Goal: Task Accomplishment & Management: Use online tool/utility

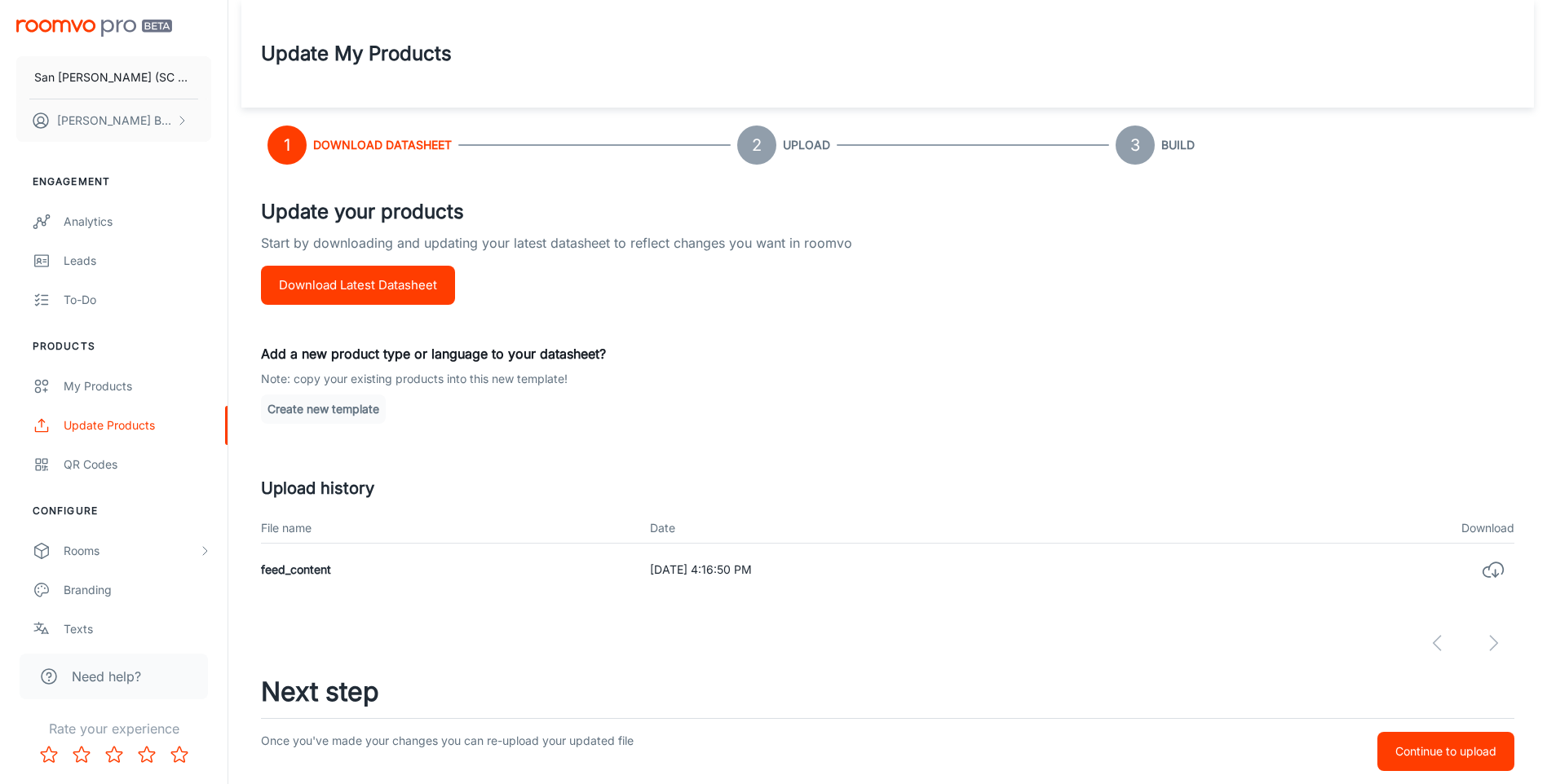
scroll to position [44, 0]
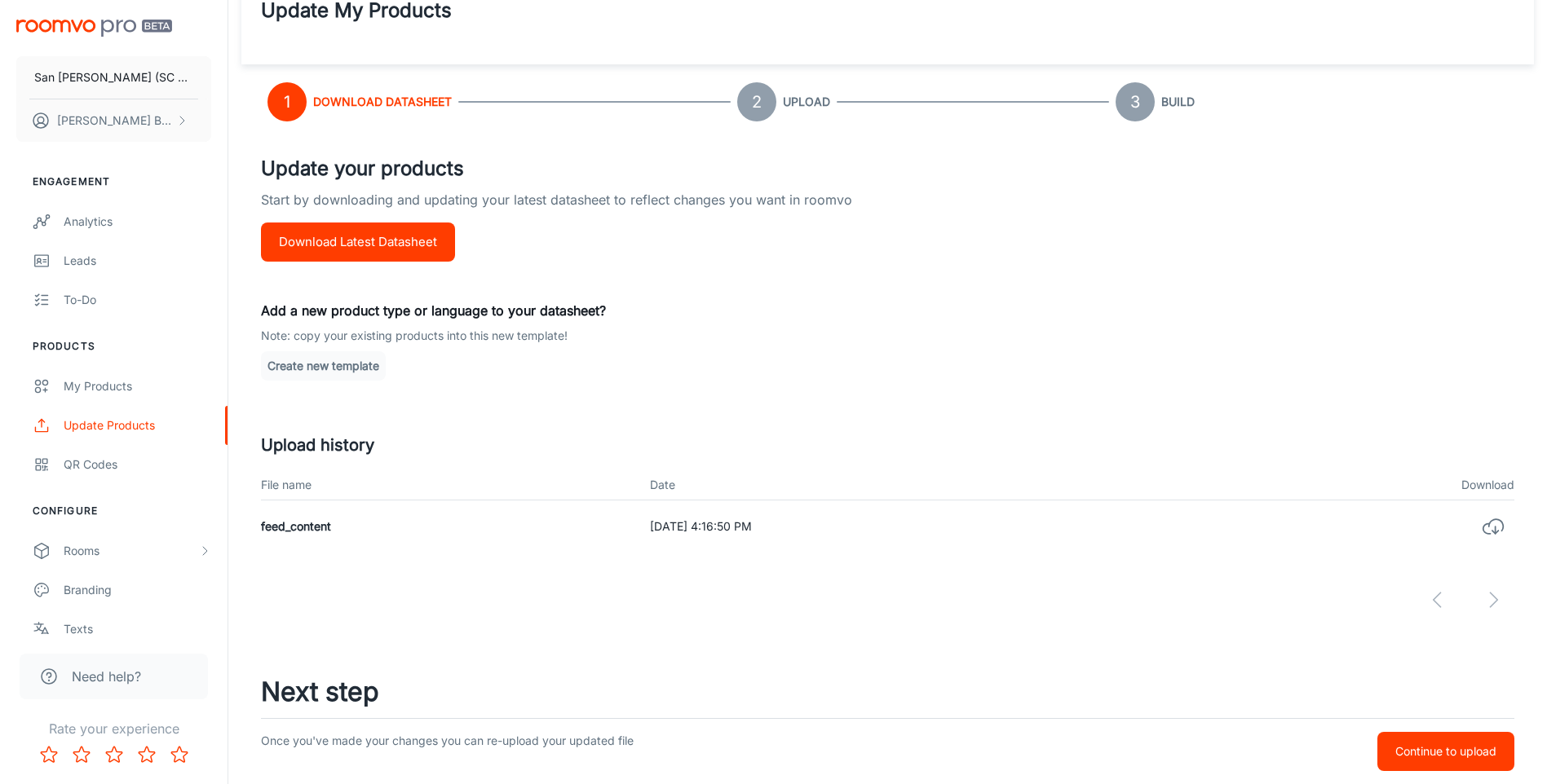
click at [1443, 754] on p "Continue to upload" at bounding box center [1445, 752] width 102 height 18
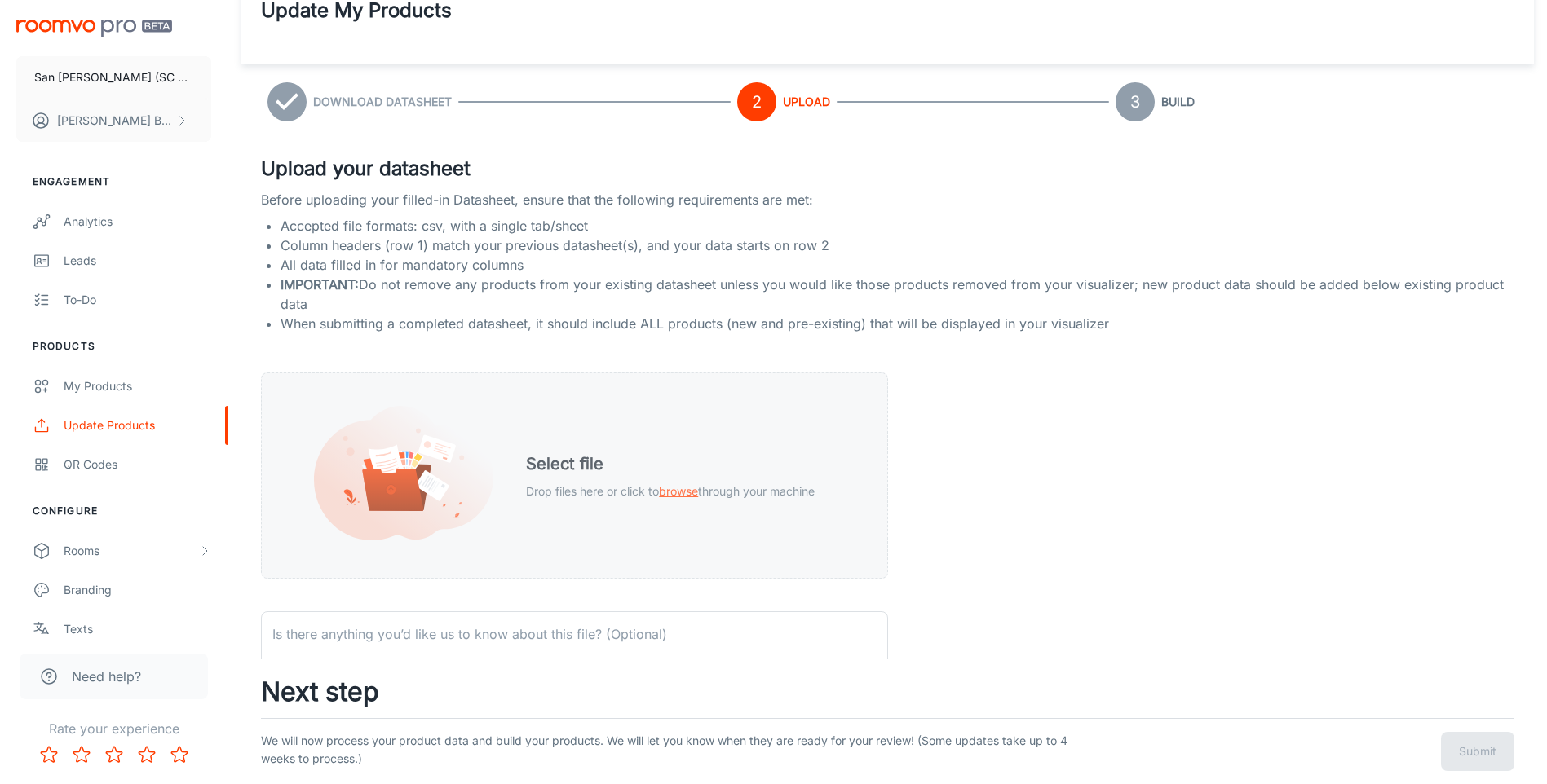
click at [676, 495] on span "browse" at bounding box center [678, 491] width 39 height 14
click at [678, 491] on span "browse" at bounding box center [678, 491] width 39 height 14
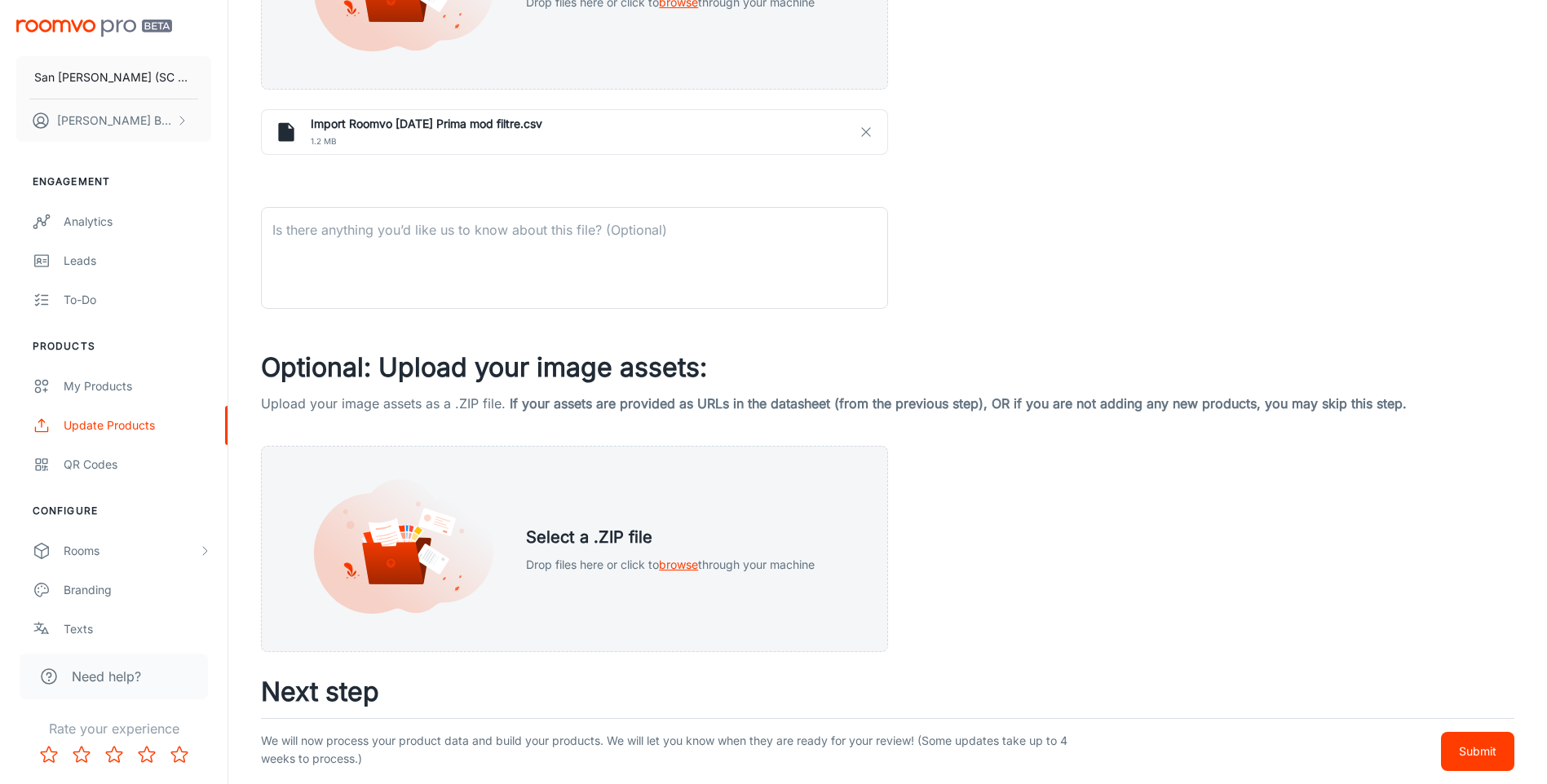
scroll to position [563, 0]
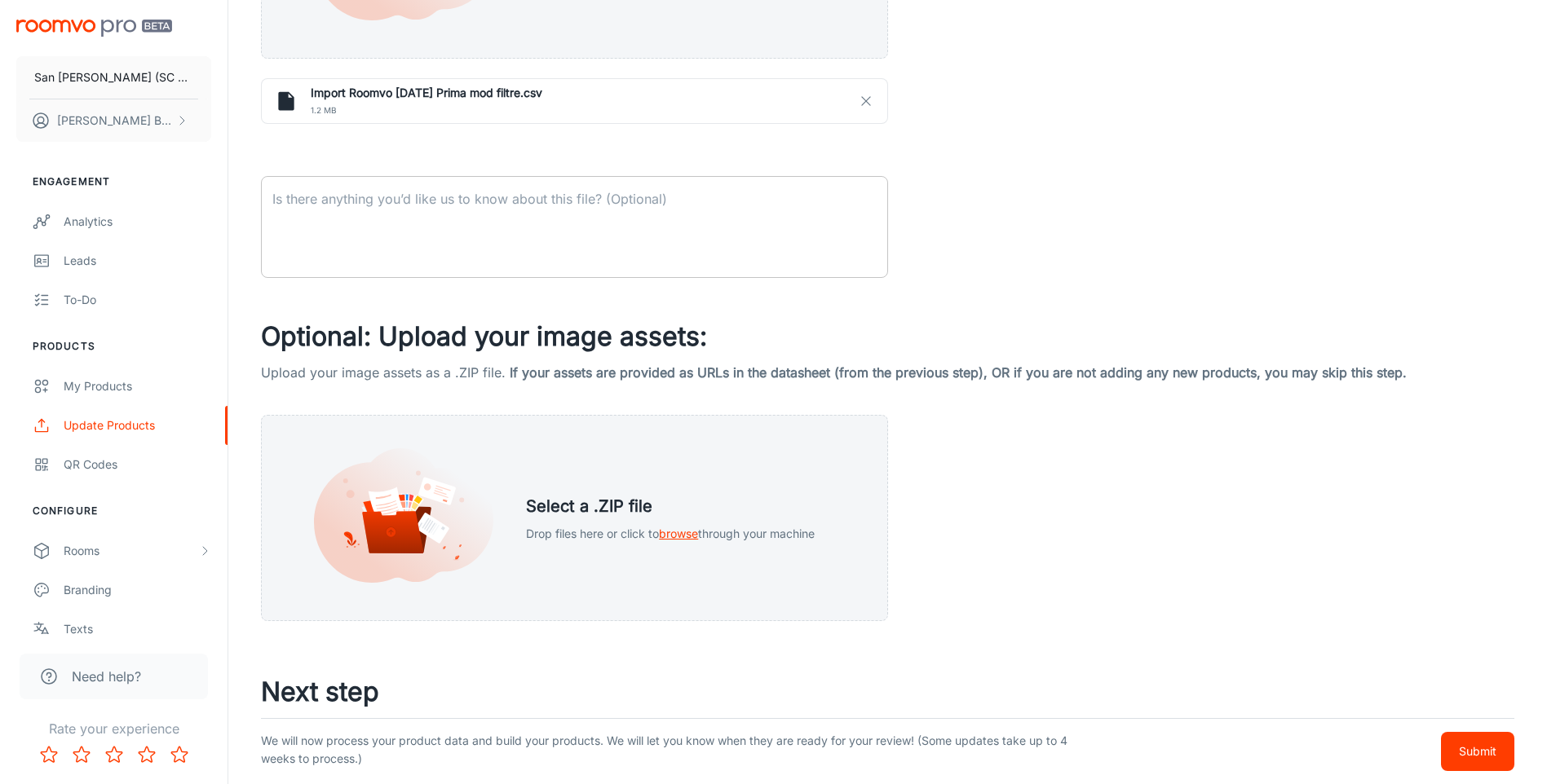
click at [724, 206] on textarea at bounding box center [574, 228] width 604 height 75
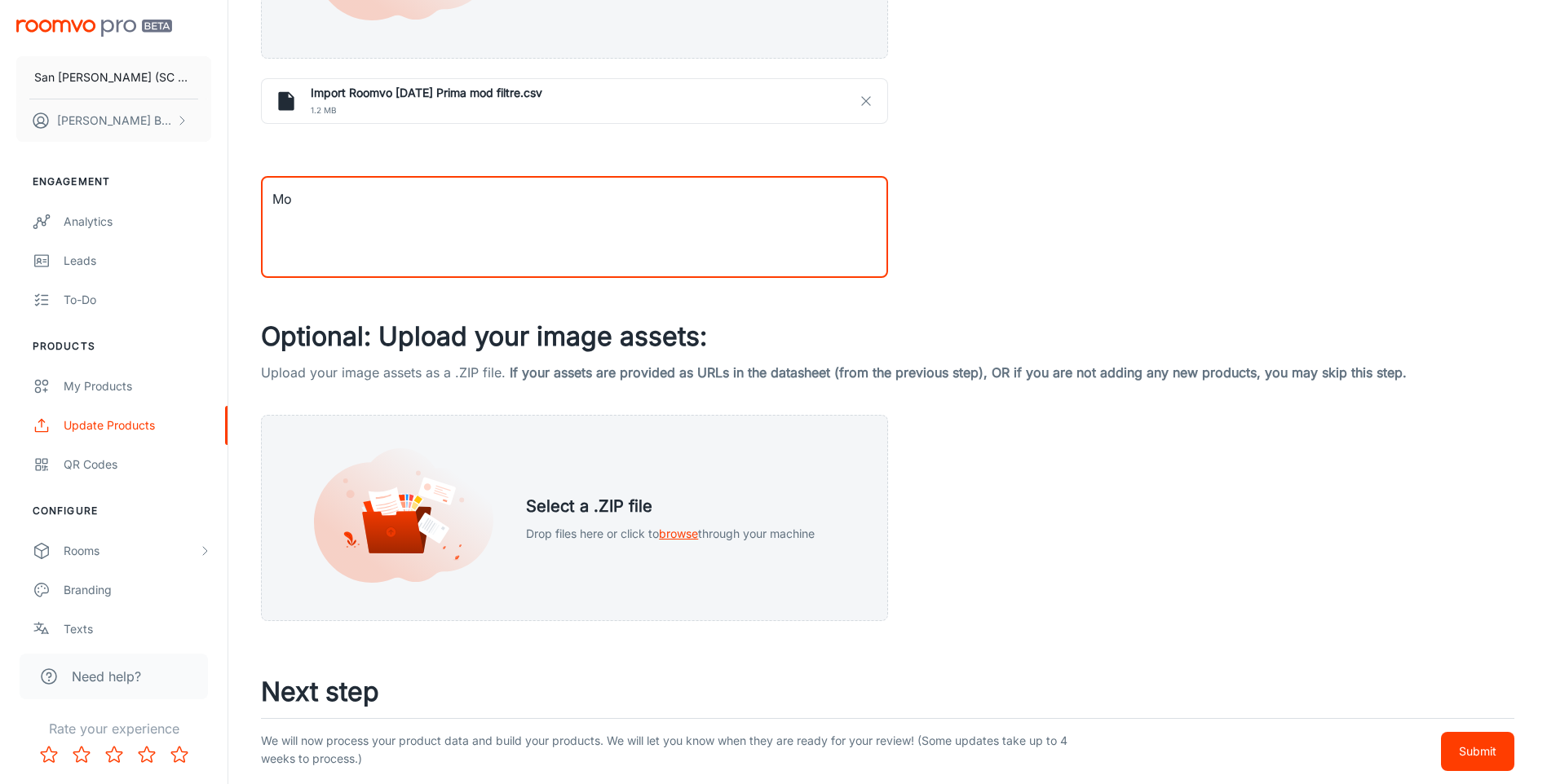
type textarea "M"
click at [733, 207] on textarea at bounding box center [574, 228] width 604 height 75
type textarea "Delete some products and name of filtering criteria."
click at [1483, 747] on p "Submit" at bounding box center [1478, 752] width 38 height 18
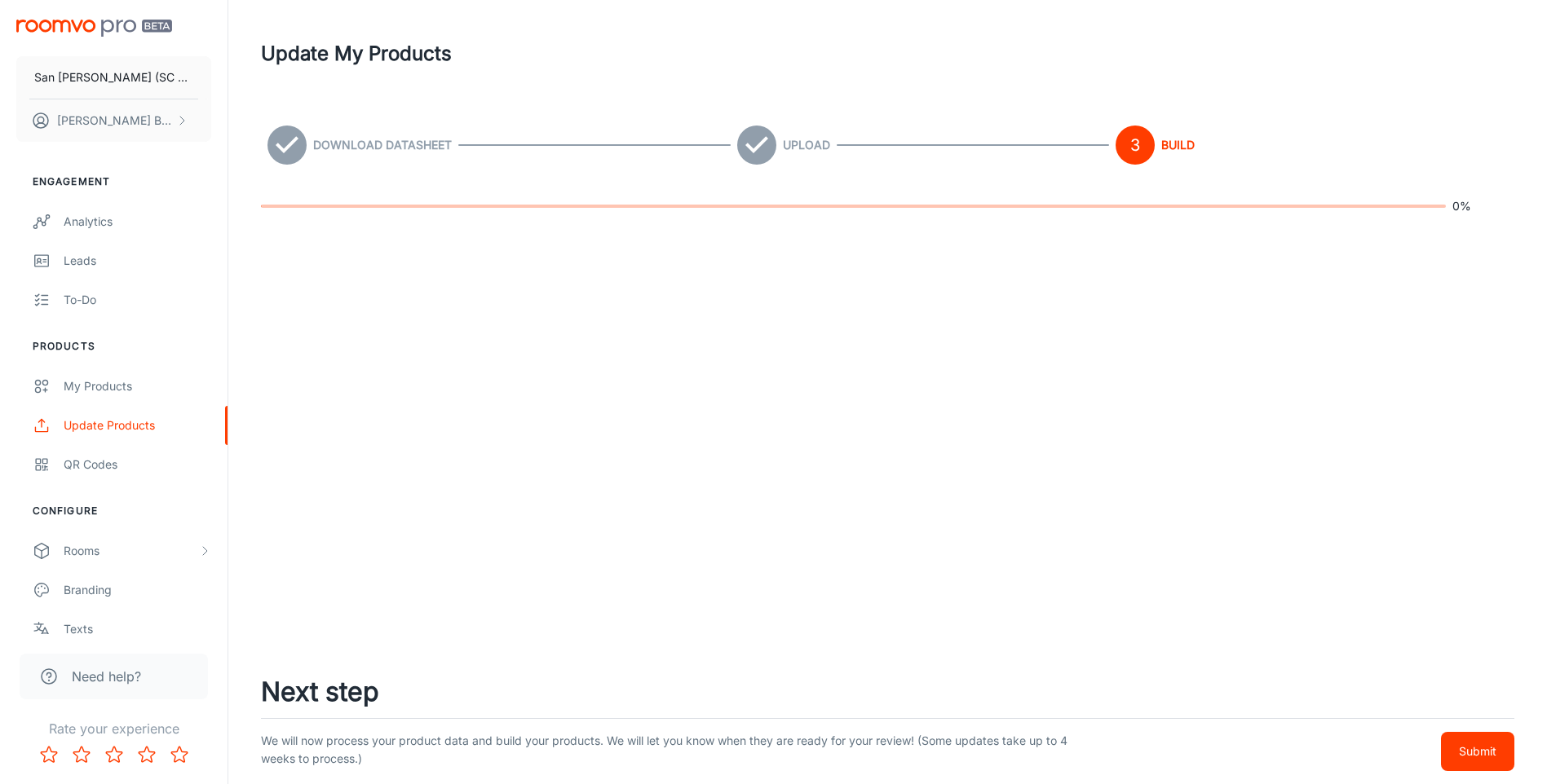
scroll to position [0, 0]
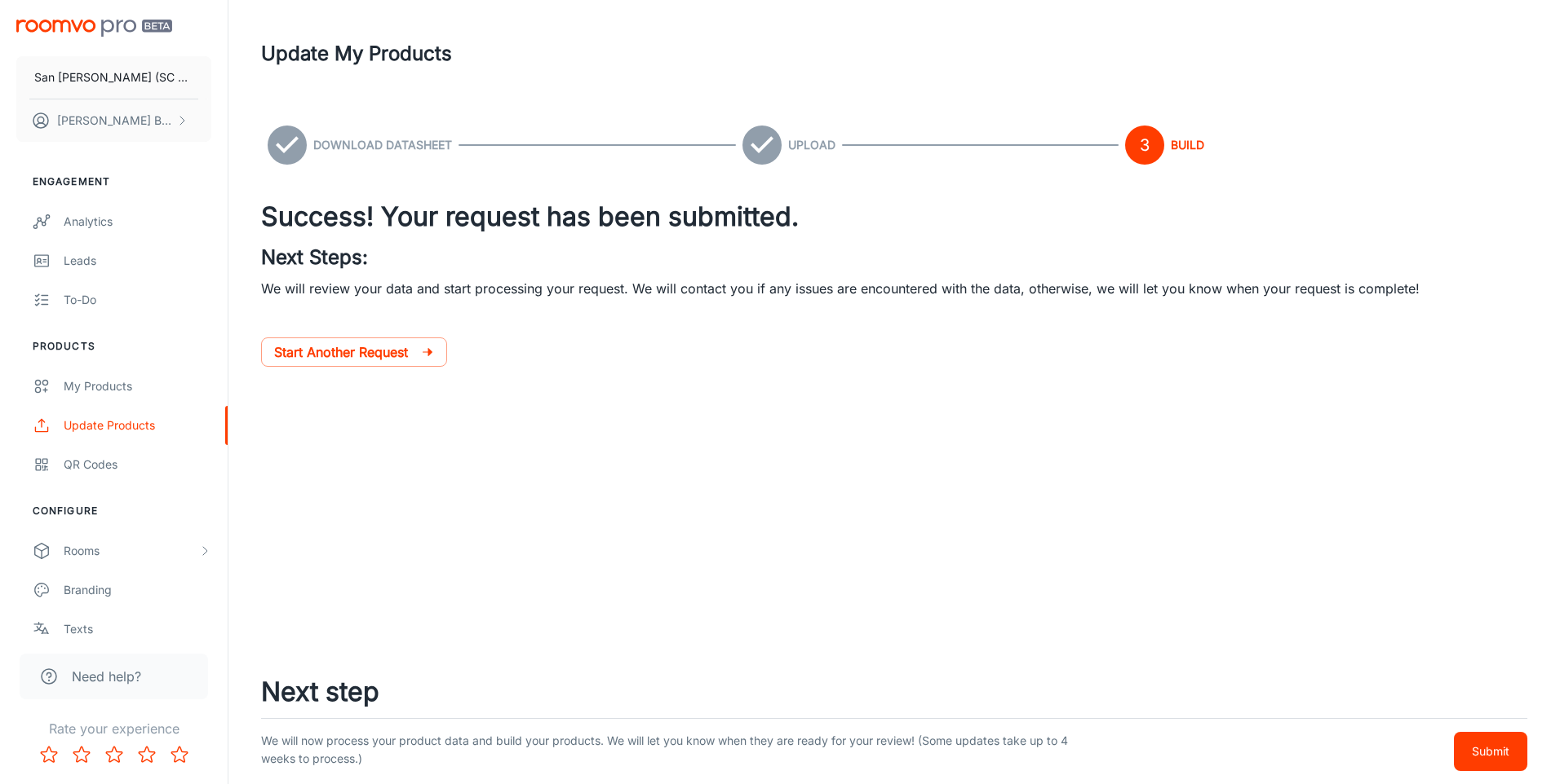
click at [1494, 746] on p "Submit" at bounding box center [1490, 752] width 38 height 18
click at [1481, 756] on p "Submit" at bounding box center [1490, 752] width 38 height 18
click at [1285, 592] on div "San Marco Iasi (SC San Marco Design SRL) DANIEL BIZGA Engagement Analytics Lead…" at bounding box center [780, 392] width 1560 height 784
click at [433, 349] on icon "button" at bounding box center [427, 351] width 13 height 13
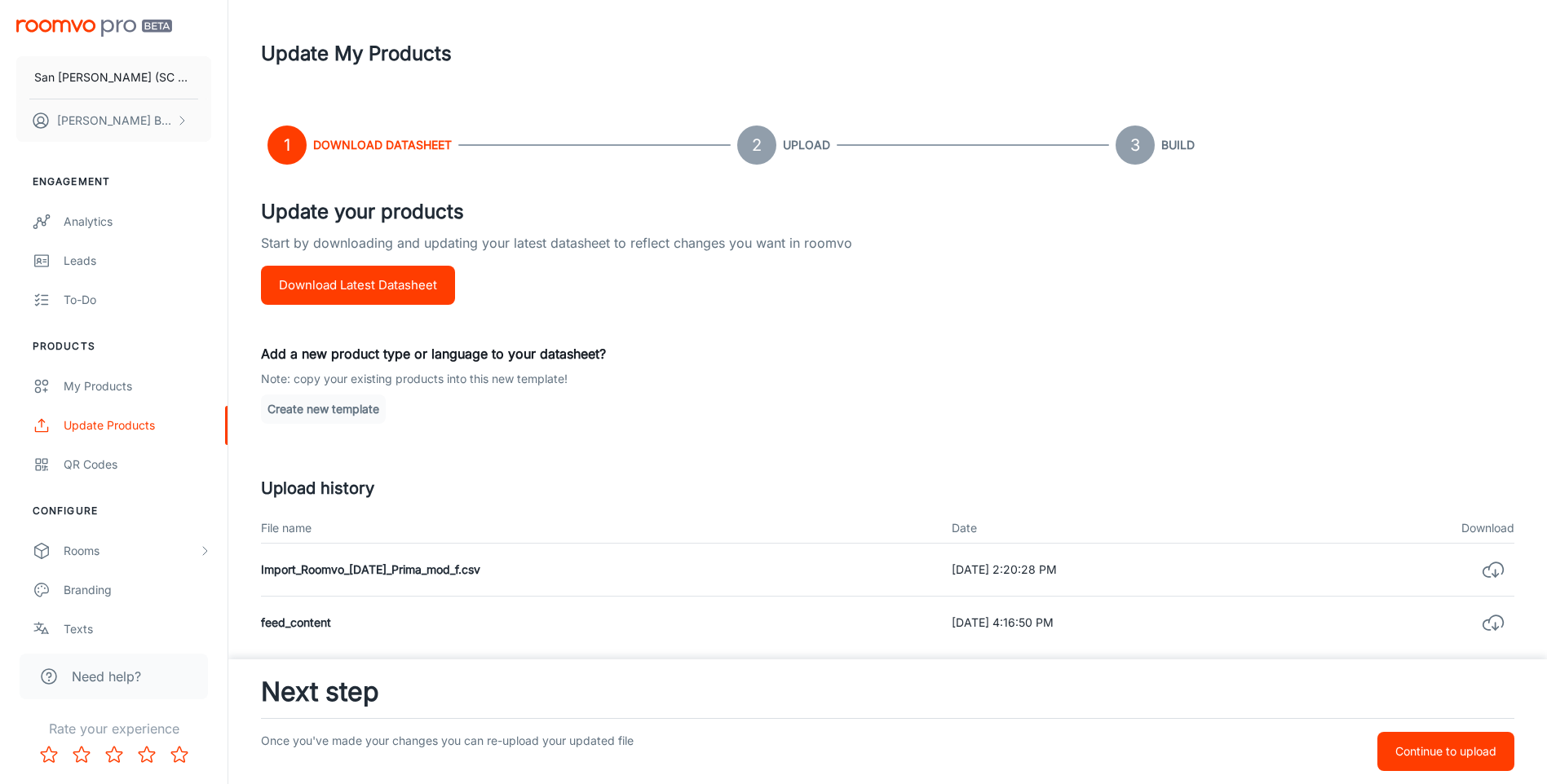
click at [986, 350] on p "Add a new product type or language to your datasheet?" at bounding box center [887, 353] width 1253 height 20
click at [900, 369] on div "Update your products Start by downloading and updating your latest datasheet to…" at bounding box center [887, 457] width 1253 height 520
click at [852, 388] on div "Update your products Start by downloading and updating your latest datasheet to…" at bounding box center [887, 457] width 1253 height 520
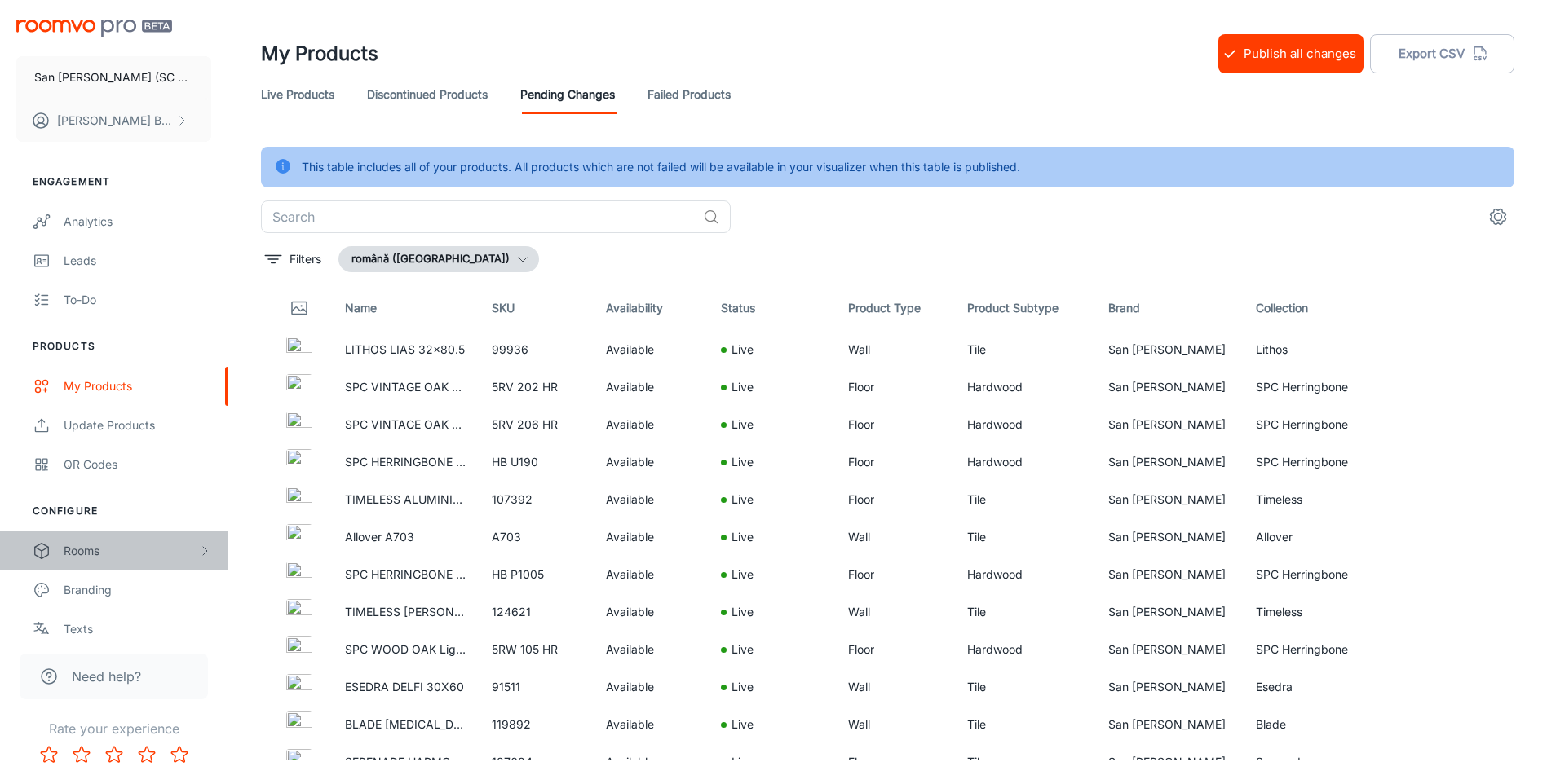
click at [102, 554] on div "Rooms" at bounding box center [131, 551] width 135 height 18
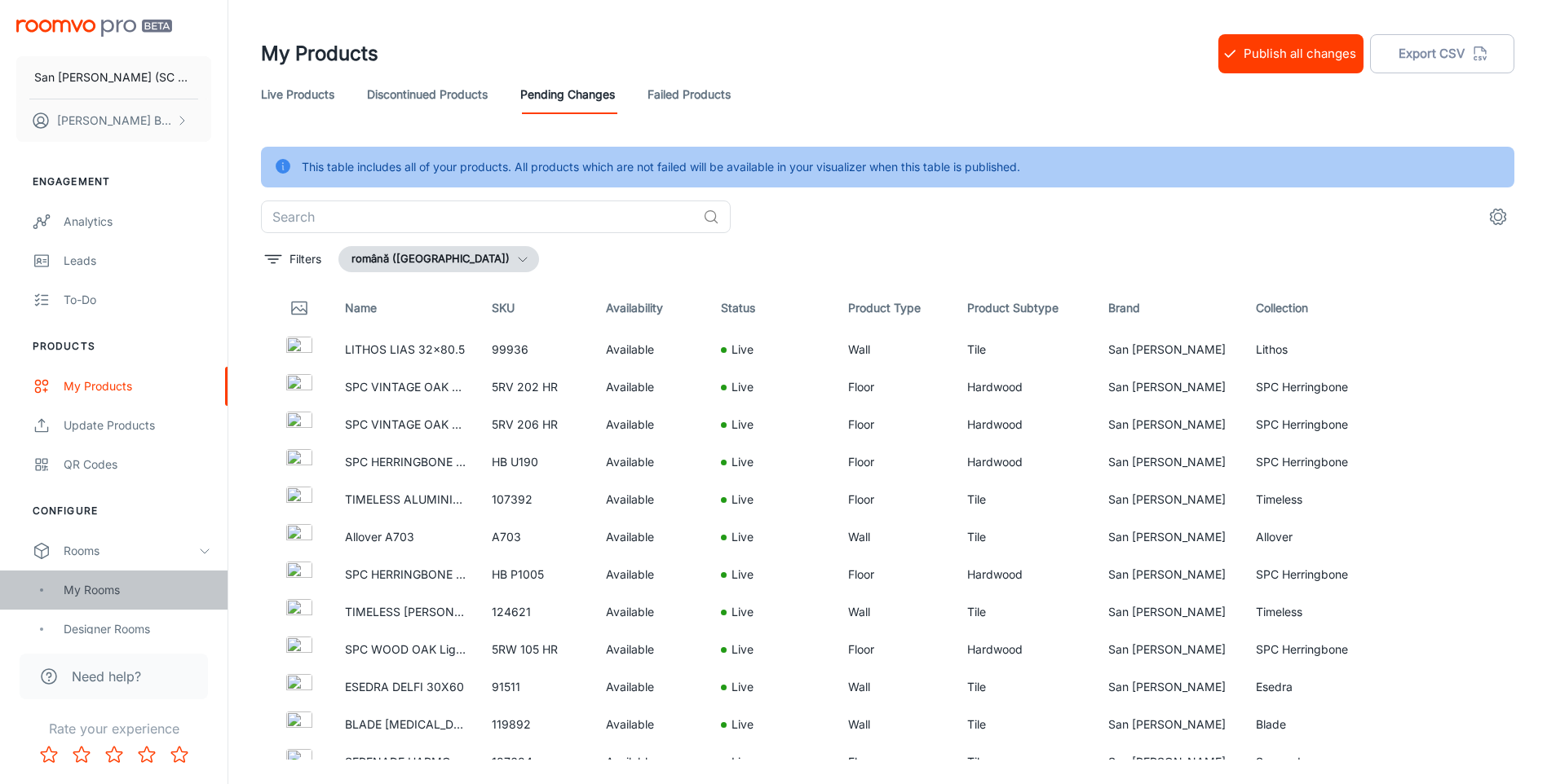
click at [117, 600] on div "My Rooms" at bounding box center [113, 590] width 228 height 39
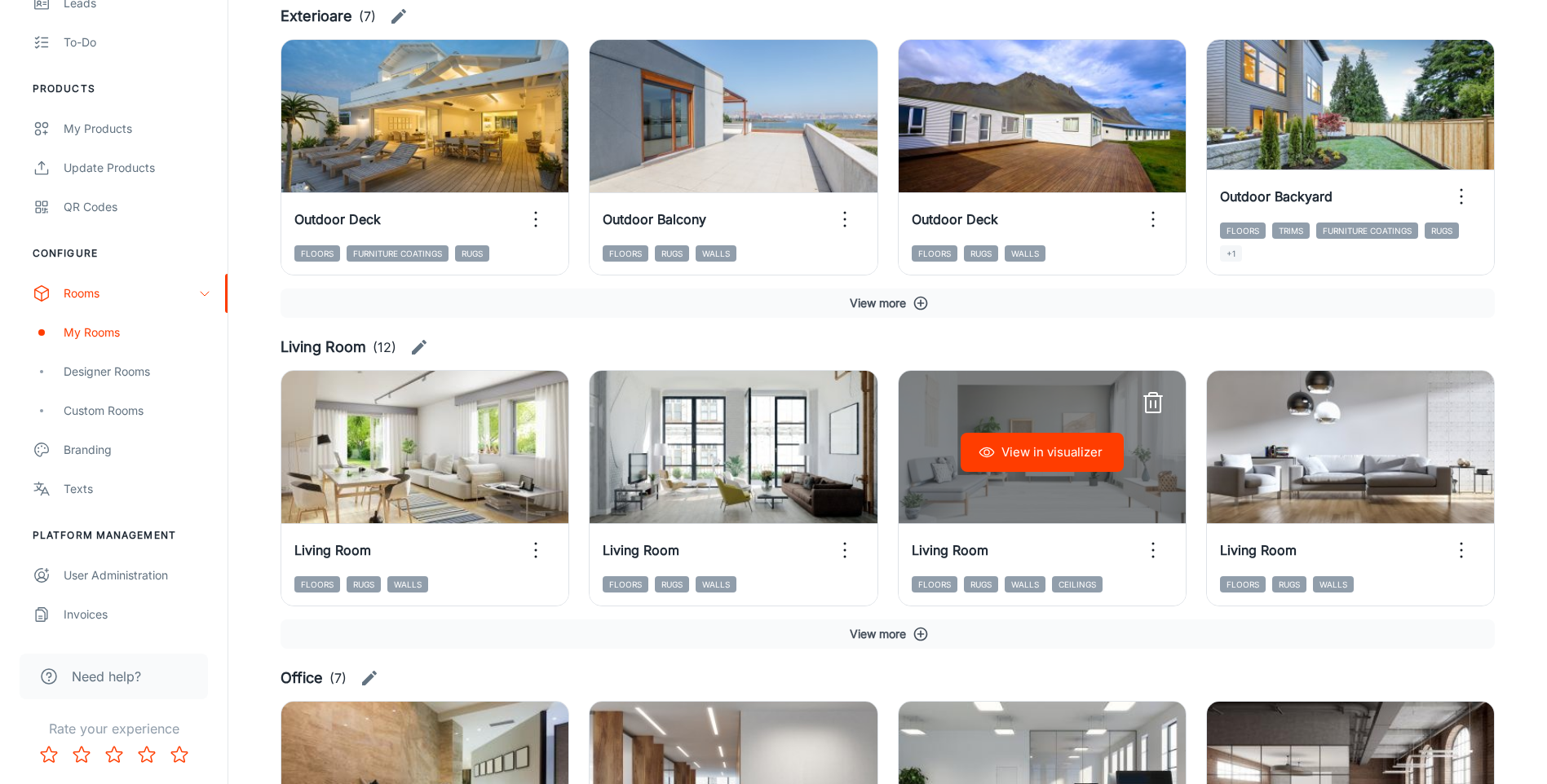
scroll to position [1549, 0]
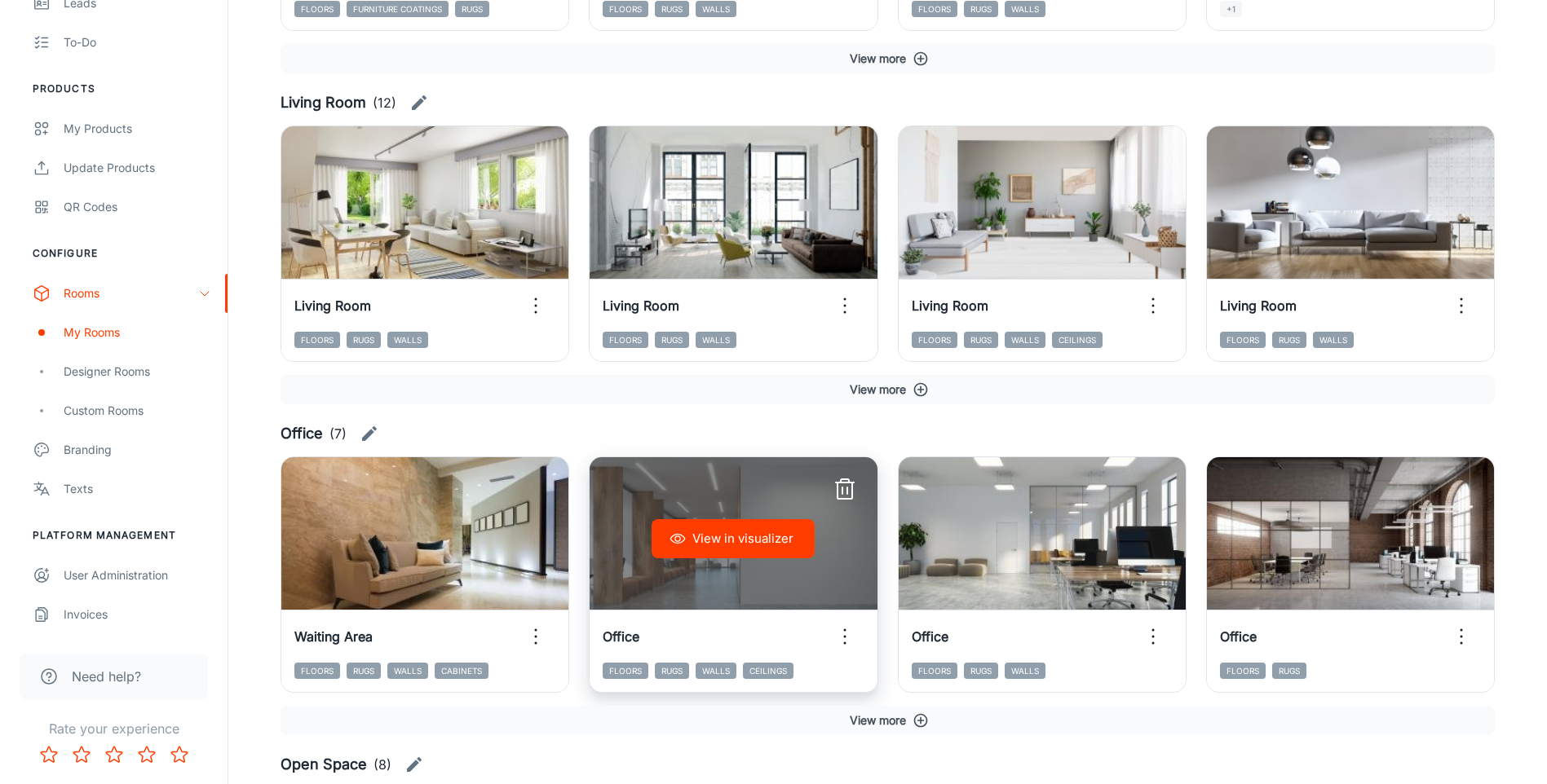
click at [747, 539] on button "View in visualizer" at bounding box center [733, 539] width 163 height 39
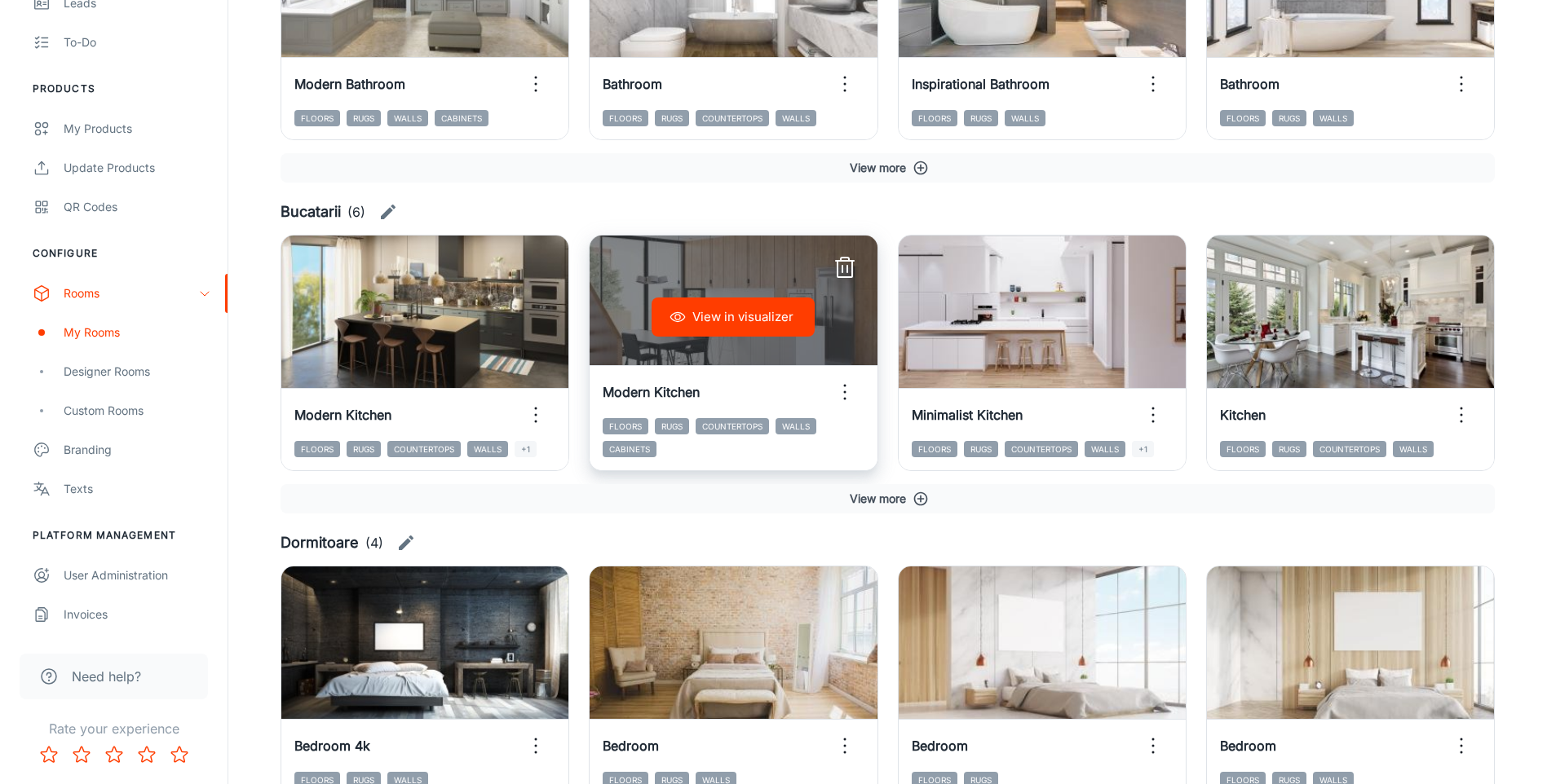
scroll to position [0, 0]
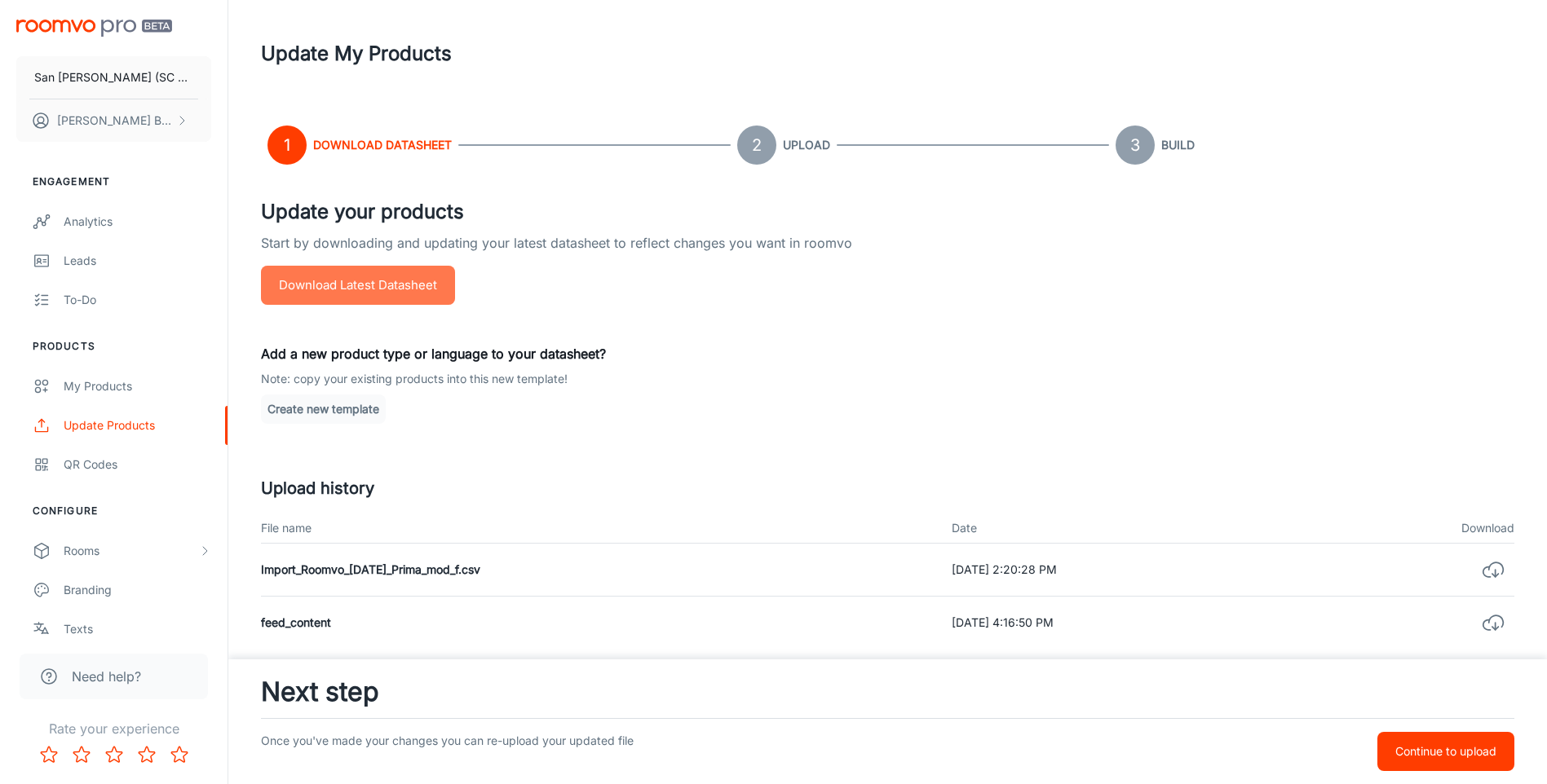
click at [354, 281] on button "Download Latest Datasheet" at bounding box center [358, 286] width 194 height 39
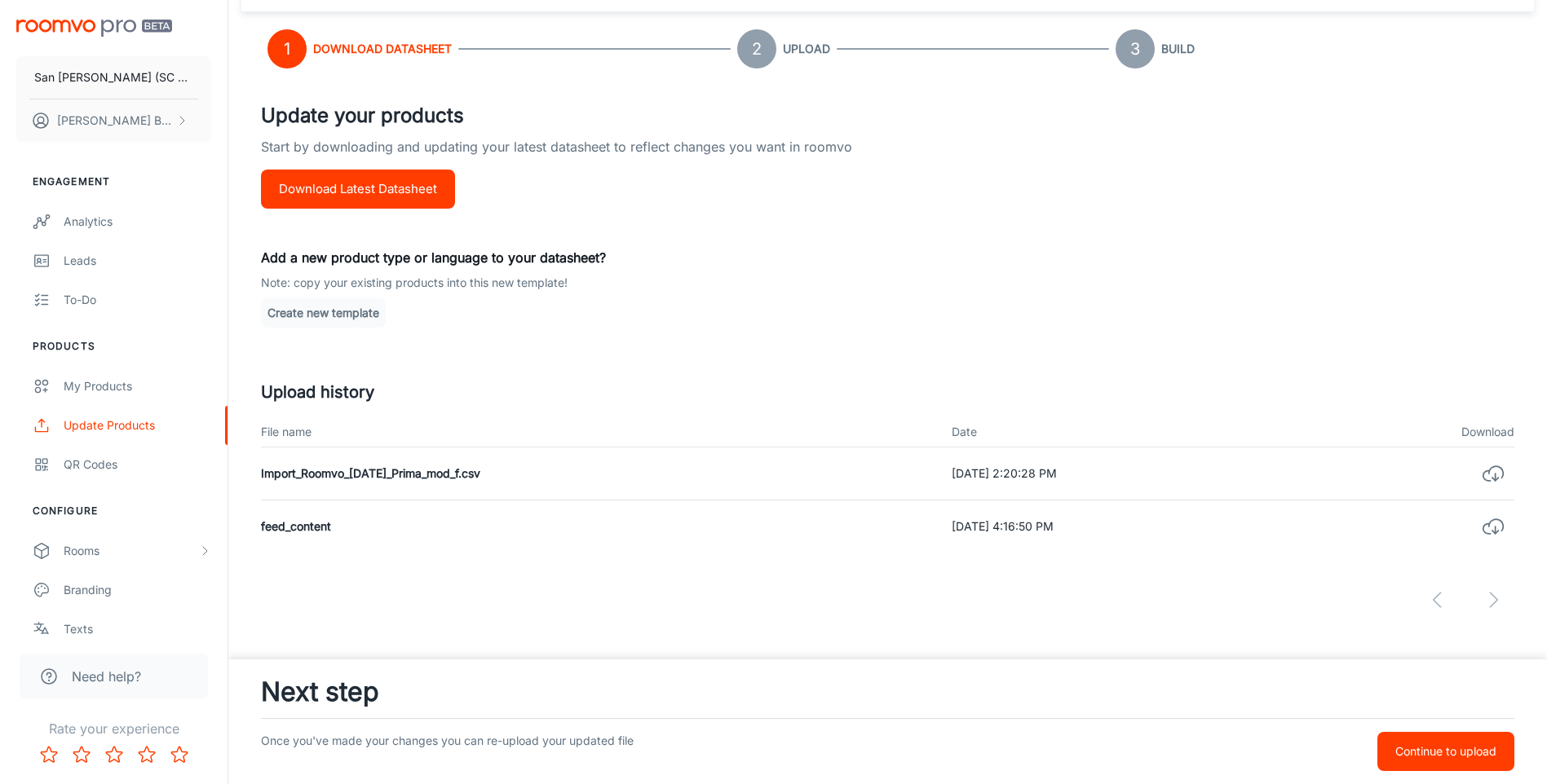
scroll to position [15, 0]
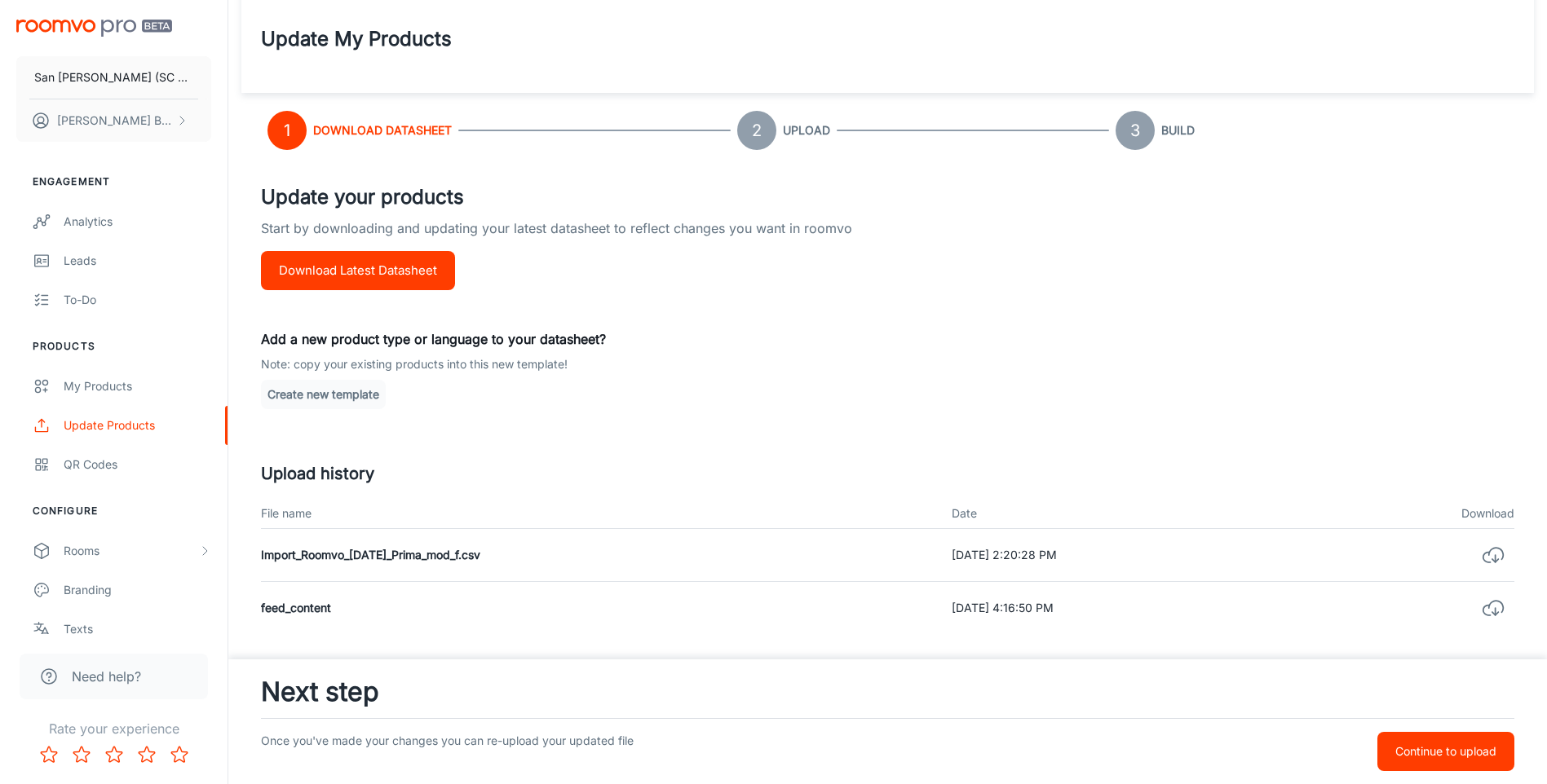
click at [315, 395] on button "Create new template" at bounding box center [323, 394] width 125 height 29
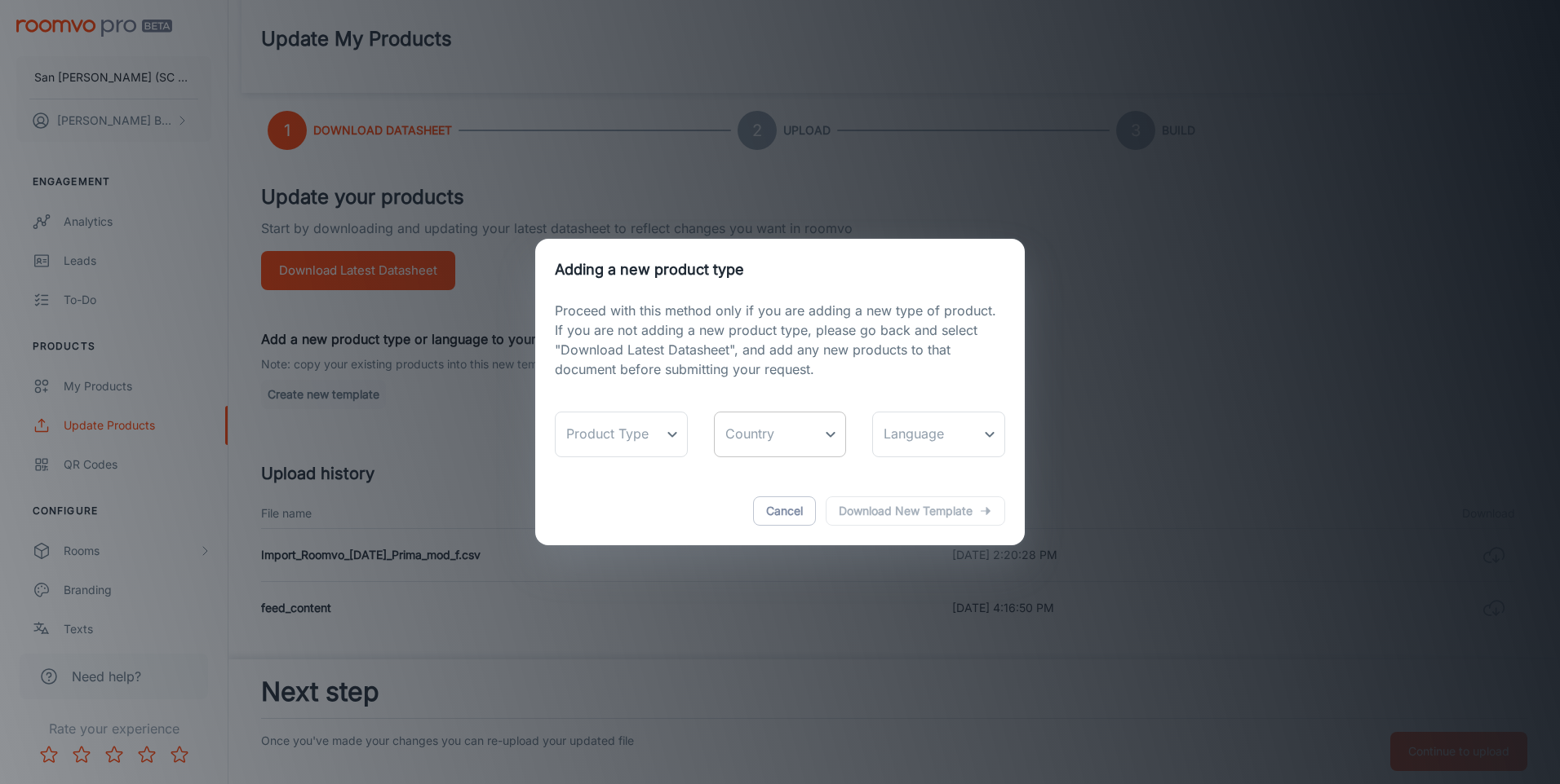
click at [828, 437] on body "San Marco Iasi (SC San Marco Design SRL) DANIEL BIZGA Engagement Analytics Lead…" at bounding box center [780, 377] width 1560 height 784
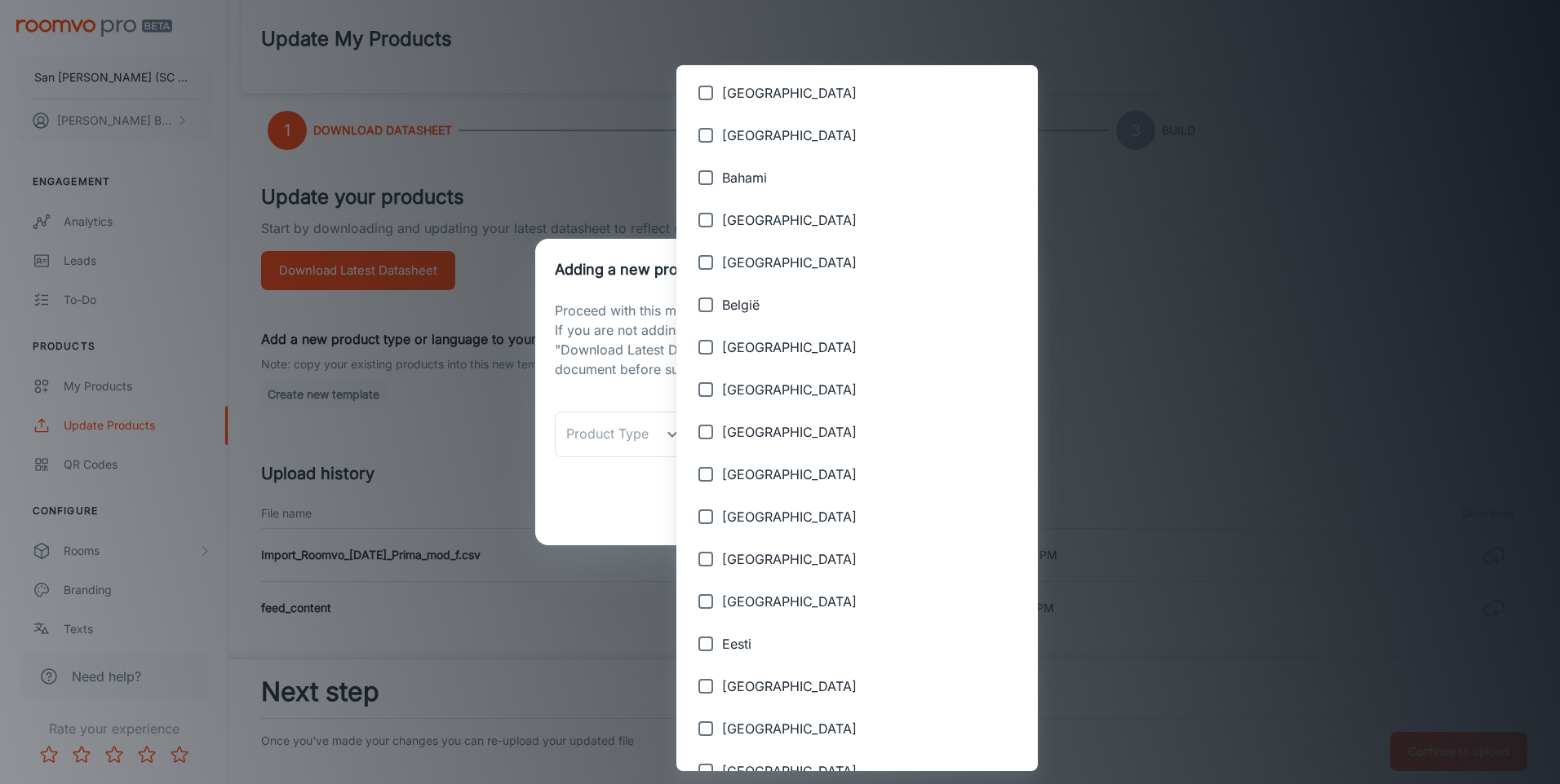
click at [994, 197] on div at bounding box center [780, 392] width 1560 height 784
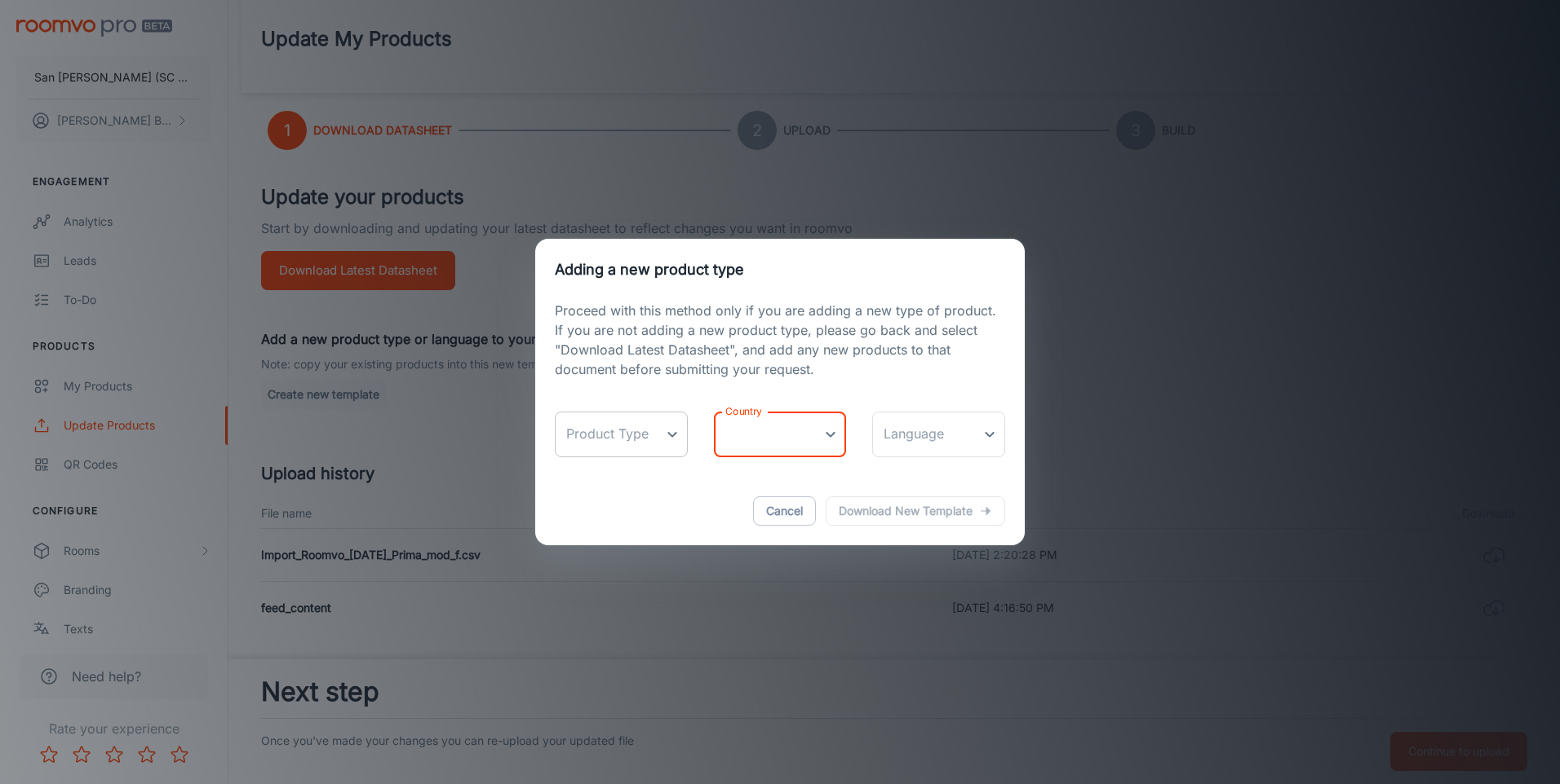
click at [672, 433] on body "San Marco Iasi (SC San Marco Design SRL) DANIEL BIZGA Engagement Analytics Lead…" at bounding box center [780, 377] width 1560 height 784
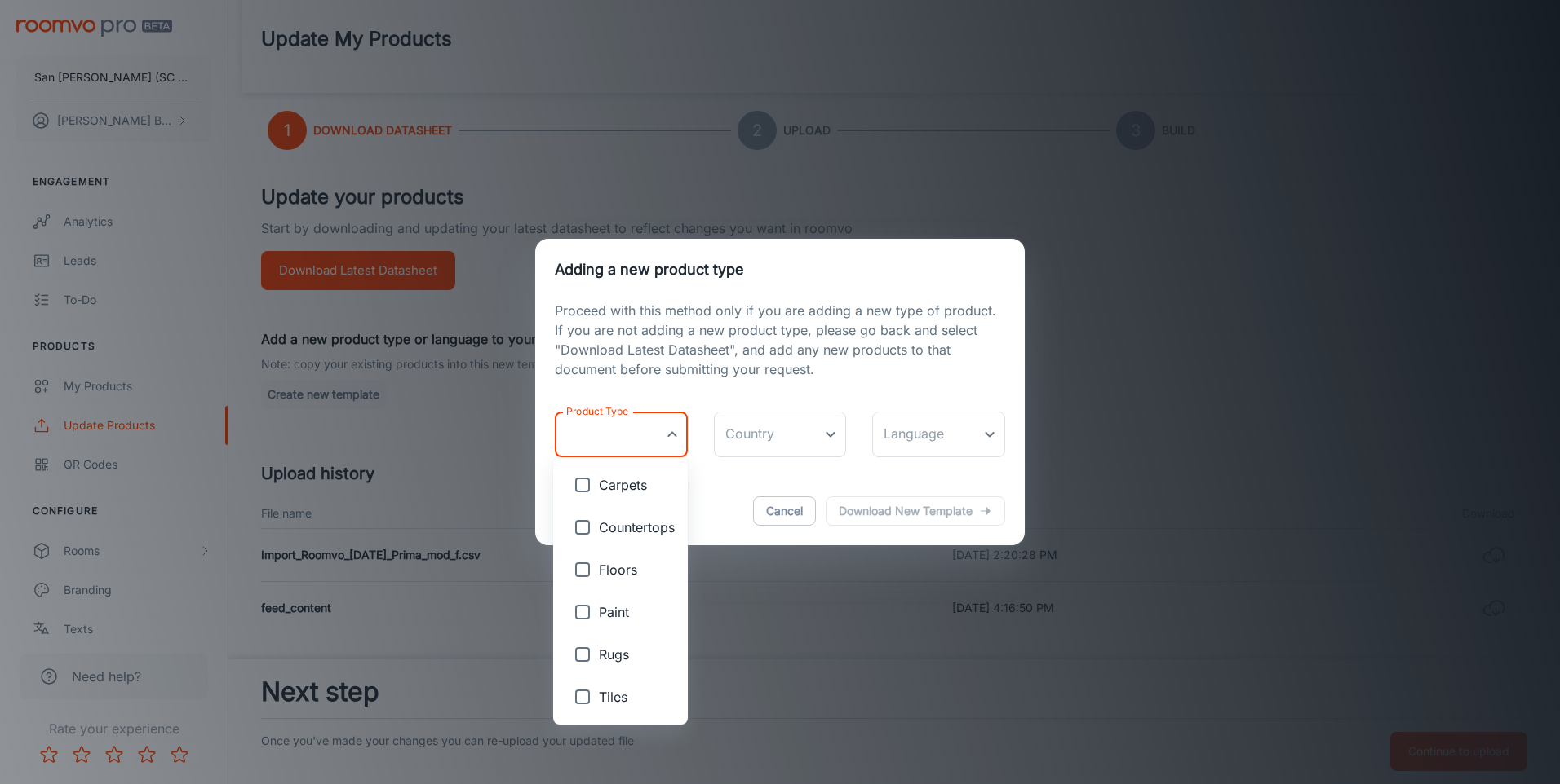
click at [672, 433] on div at bounding box center [780, 392] width 1560 height 784
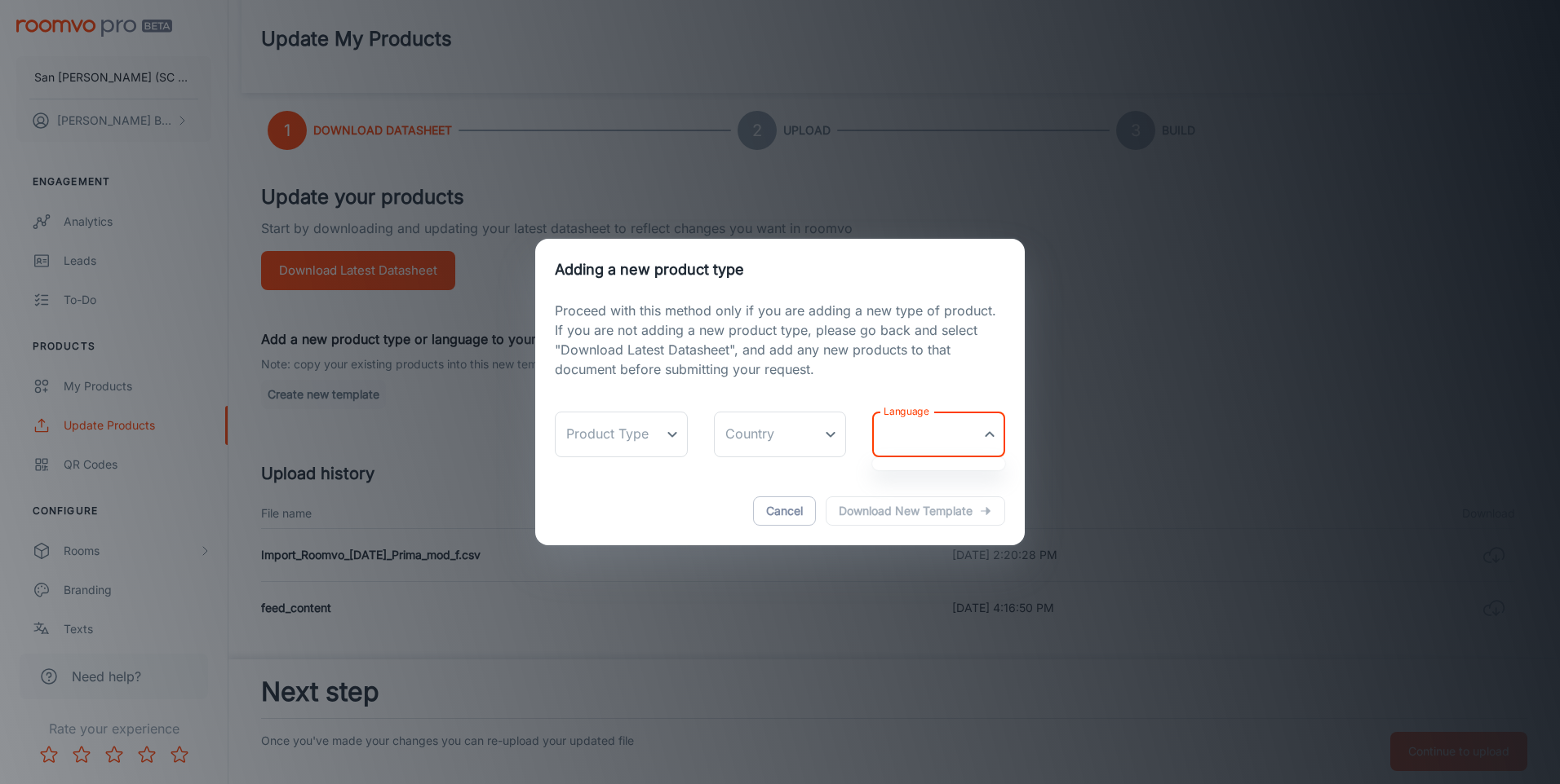
click at [980, 430] on body "San Marco Iasi (SC San Marco Design SRL) DANIEL BIZGA Engagement Analytics Lead…" at bounding box center [780, 377] width 1560 height 784
click at [987, 433] on div at bounding box center [780, 392] width 1560 height 784
click at [987, 433] on body "San Marco Iasi (SC San Marco Design SRL) DANIEL BIZGA Engagement Analytics Lead…" at bounding box center [780, 377] width 1560 height 784
click at [987, 433] on div at bounding box center [780, 392] width 1560 height 784
click at [987, 433] on body "San Marco Iasi (SC San Marco Design SRL) DANIEL BIZGA Engagement Analytics Lead…" at bounding box center [780, 377] width 1560 height 784
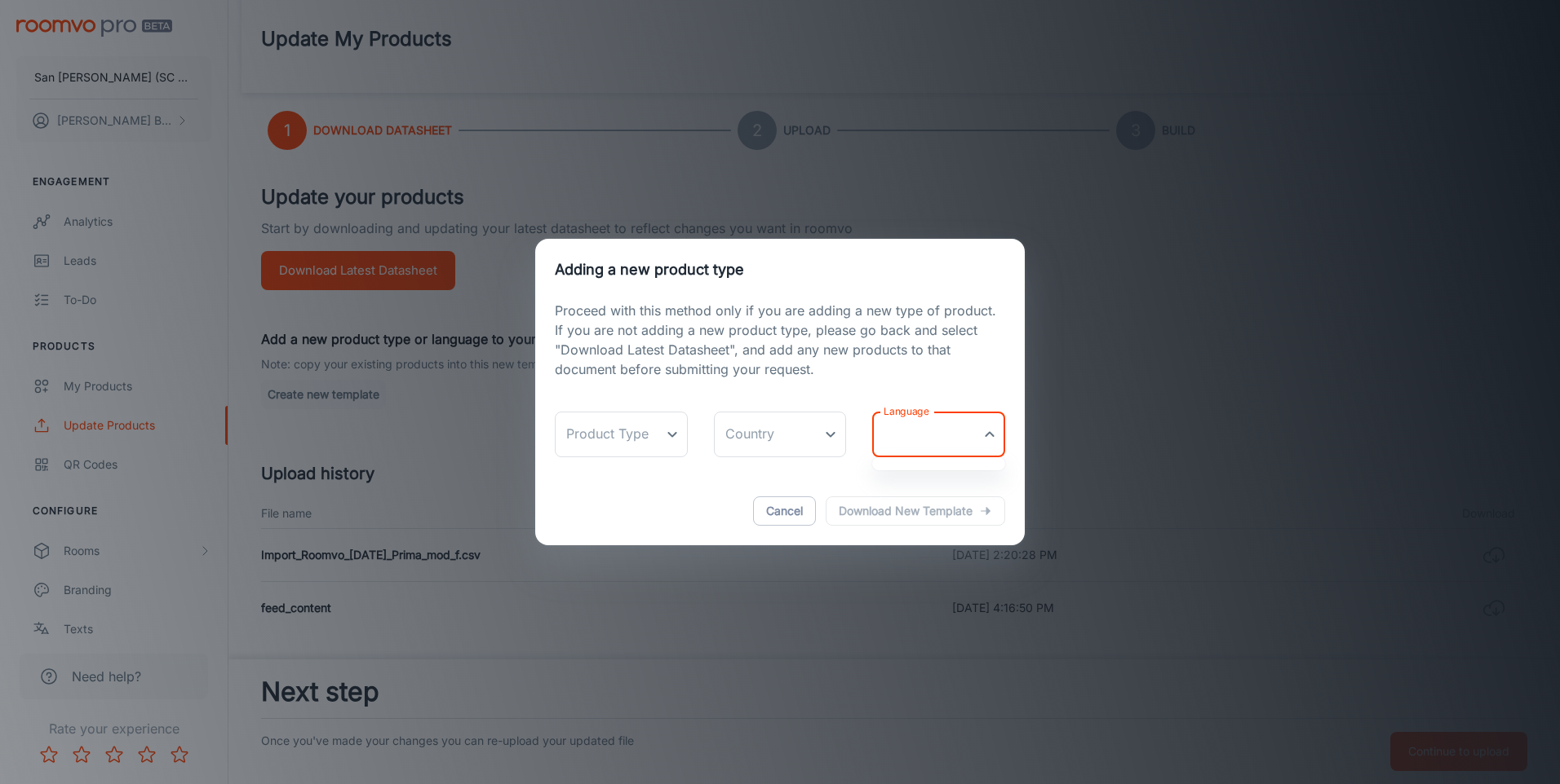
click at [987, 433] on div at bounding box center [780, 392] width 1560 height 784
click at [777, 511] on button "Cancel" at bounding box center [784, 511] width 63 height 29
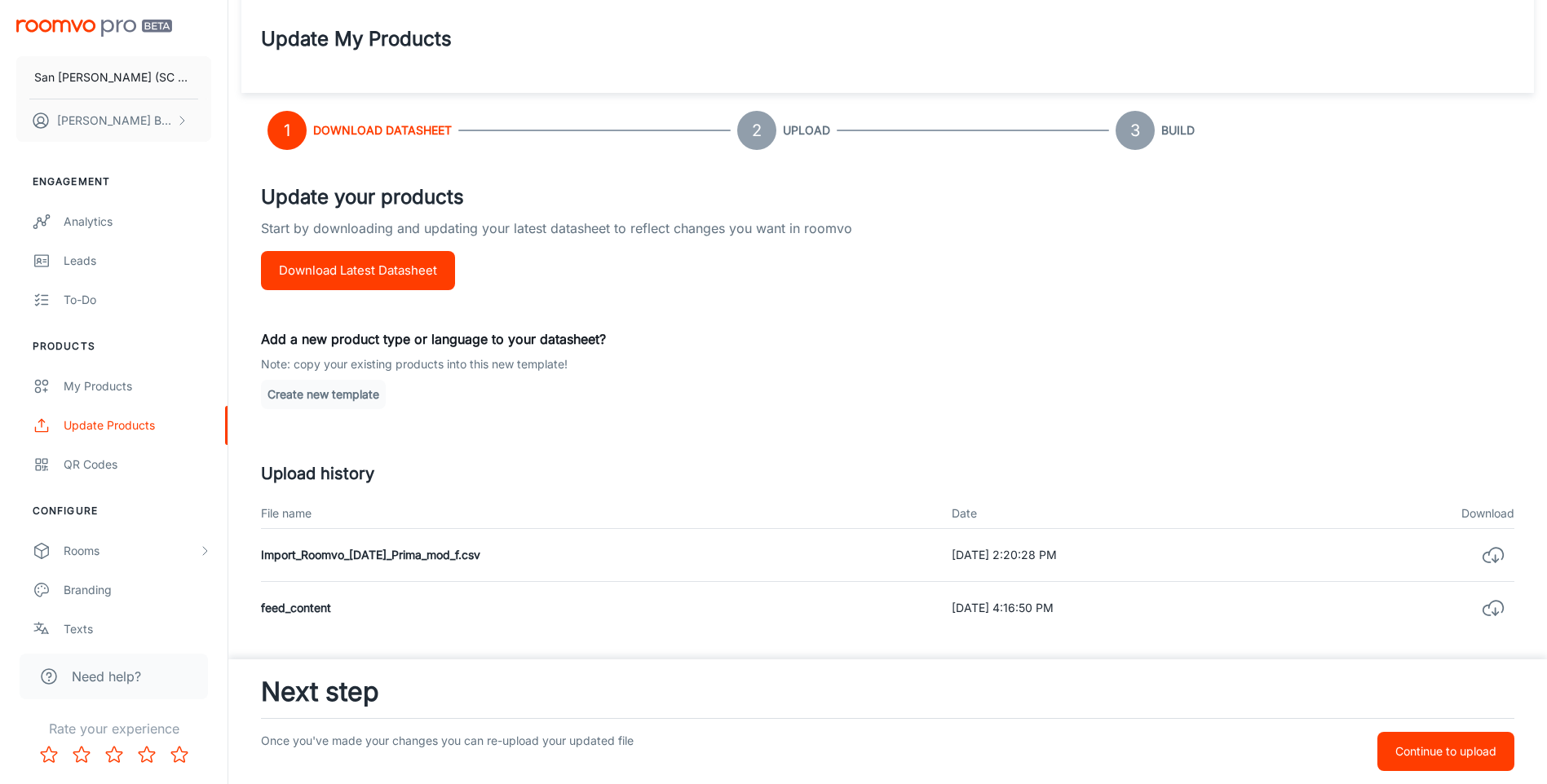
click at [796, 369] on p "Note: copy your existing products into this new template!" at bounding box center [887, 364] width 1253 height 18
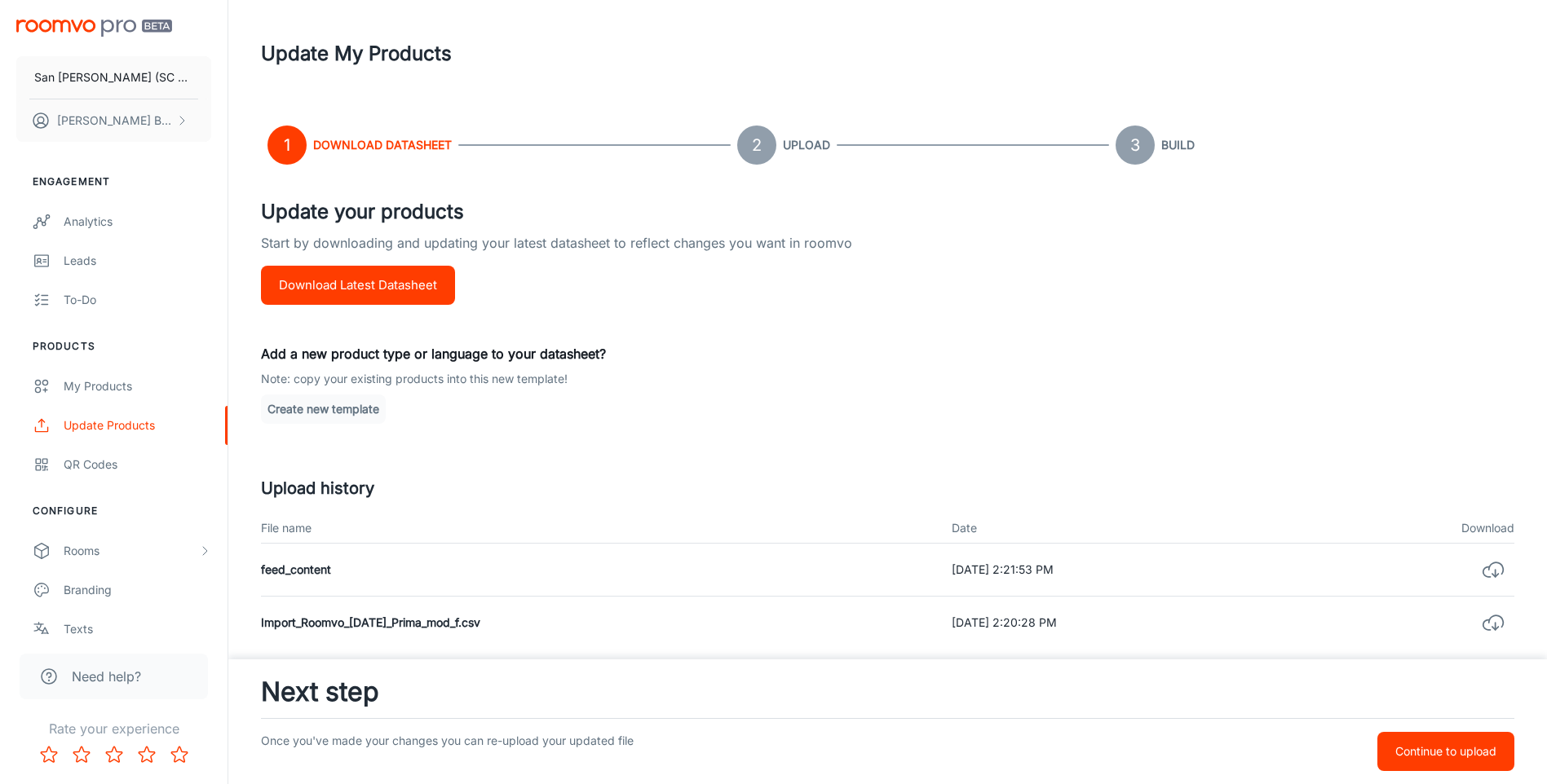
click at [886, 345] on p "Add a new product type or language to your datasheet?" at bounding box center [887, 353] width 1253 height 20
click at [775, 325] on div "Update your products Start by downloading and updating your latest datasheet to…" at bounding box center [887, 457] width 1253 height 520
